Goal: Task Accomplishment & Management: Manage account settings

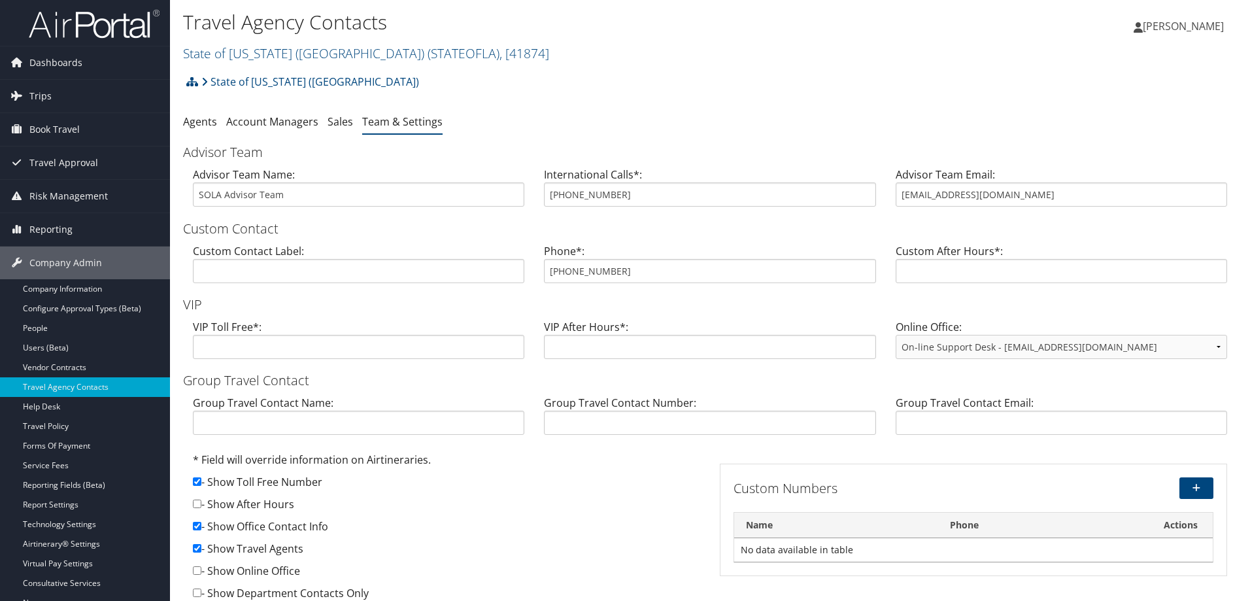
click at [237, 48] on link "State of [US_STATE] (SOLA) ( STATEOFLA ) , [ 41874 ]" at bounding box center [366, 53] width 366 height 18
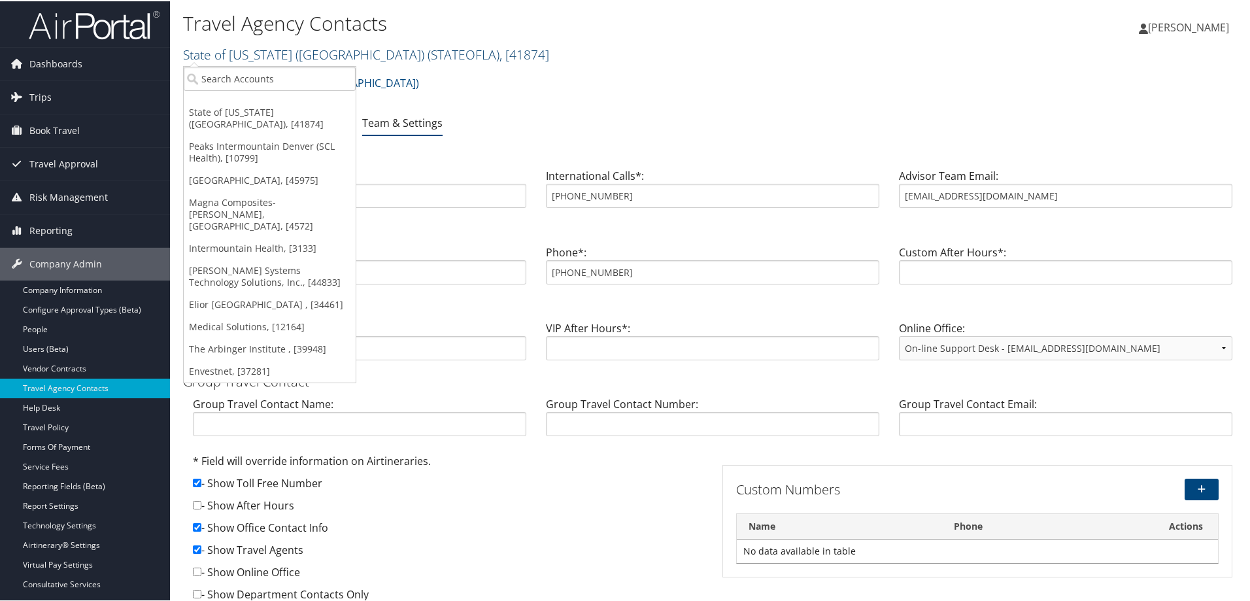
click at [241, 48] on link "State of Louisiana (SOLA) ( STATEOFLA ) , [ 41874 ]" at bounding box center [366, 53] width 366 height 18
click at [233, 66] on input "search" at bounding box center [270, 77] width 172 height 24
type input "rimini s"
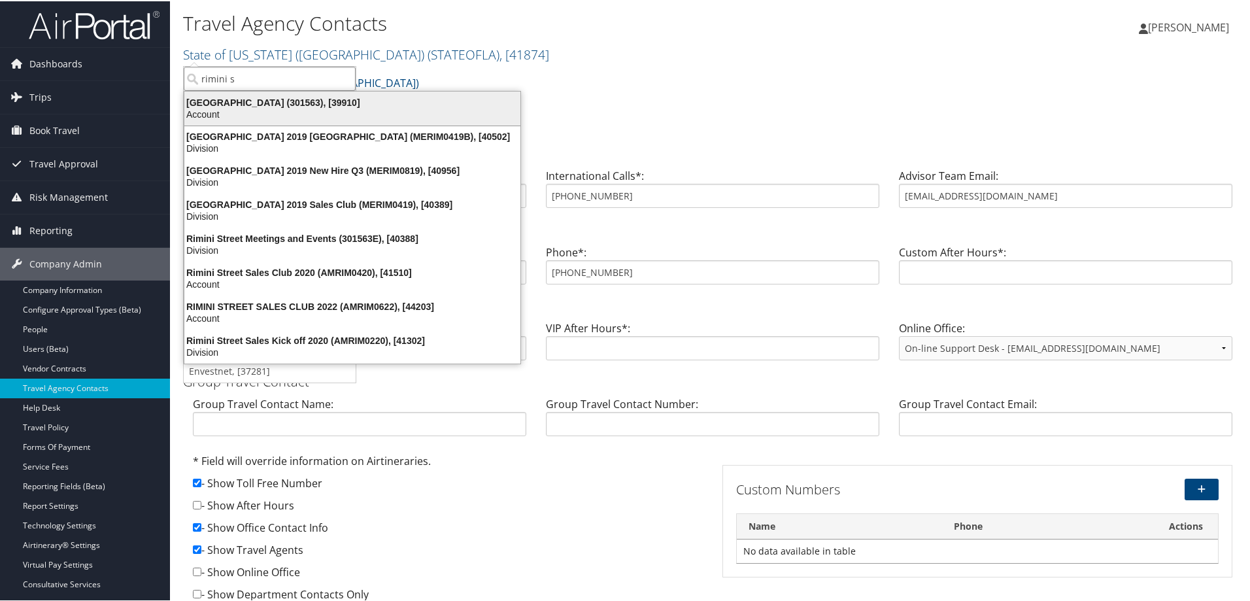
click at [234, 95] on div "Rimini Street (301563), [39910] Account" at bounding box center [352, 107] width 332 height 30
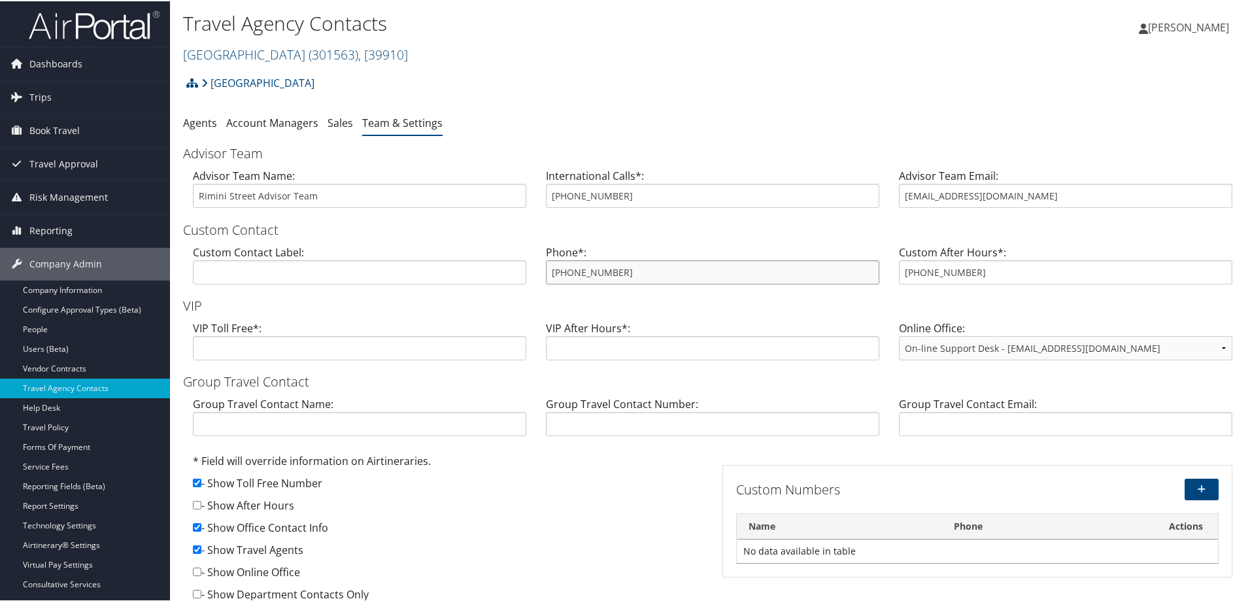
drag, startPoint x: 647, startPoint y: 274, endPoint x: 564, endPoint y: 267, distance: 83.4
click at [564, 267] on input "[PHONE_NUMBER]" at bounding box center [713, 271] width 334 height 24
